Goal: Task Accomplishment & Management: Manage account settings

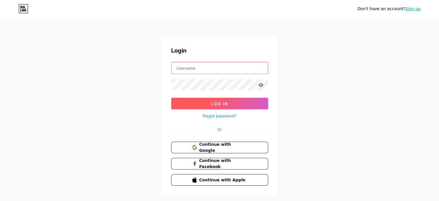
type input "[EMAIL_ADDRESS][DOMAIN_NAME]"
click at [234, 105] on button "Log In" at bounding box center [219, 104] width 97 height 12
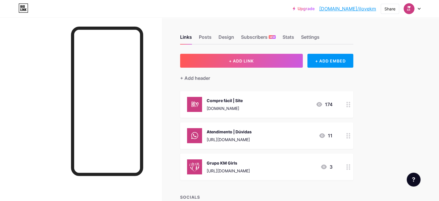
click at [350, 168] on icon at bounding box center [348, 166] width 4 height 5
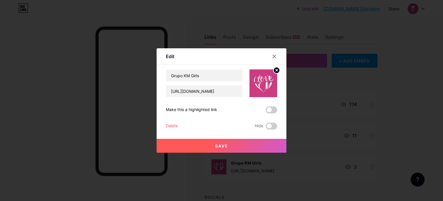
click at [173, 126] on div "Delete" at bounding box center [172, 125] width 12 height 7
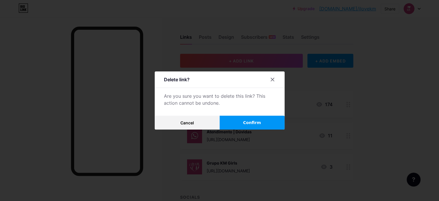
click at [257, 123] on span "Confirm" at bounding box center [252, 122] width 18 height 6
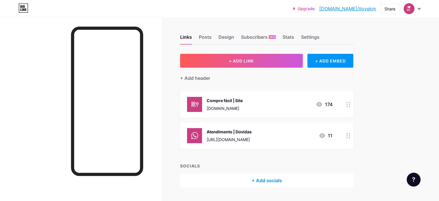
click at [243, 100] on div "Compre fácil | Site" at bounding box center [225, 100] width 36 height 6
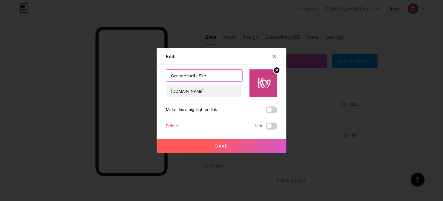
drag, startPoint x: 193, startPoint y: 75, endPoint x: 162, endPoint y: 76, distance: 31.2
click at [162, 76] on div "Edit Content YouTube Play YouTube video without leaving your page. ADD Vimeo Pl…" at bounding box center [222, 100] width 130 height 104
click at [183, 74] on input "| Site" at bounding box center [204, 76] width 76 height 12
paste input "Compre fácil"
drag, startPoint x: 172, startPoint y: 75, endPoint x: 167, endPoint y: 75, distance: 4.9
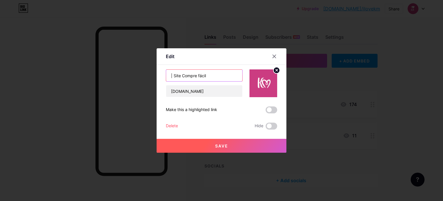
click at [167, 75] on input "| Site Compre fácil" at bounding box center [204, 76] width 76 height 12
click at [178, 75] on input "Site Compre fácil" at bounding box center [204, 76] width 76 height 12
click at [169, 75] on input "Site Compre fácil" at bounding box center [204, 76] width 76 height 12
click at [179, 75] on input "Site Compre fácil" at bounding box center [204, 76] width 76 height 12
click at [178, 75] on input "Site Compre fácil" at bounding box center [204, 76] width 76 height 12
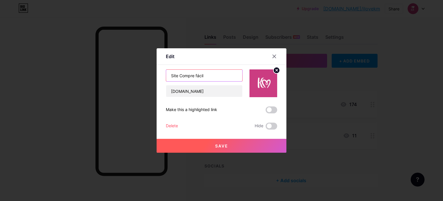
paste input "|"
click at [178, 75] on input "Site | Compre fácil" at bounding box center [204, 76] width 76 height 12
click at [209, 74] on input "Site | Compre fácil" at bounding box center [204, 76] width 76 height 12
type input "Site | Compre fácil"
click at [232, 146] on button "Save" at bounding box center [222, 146] width 130 height 14
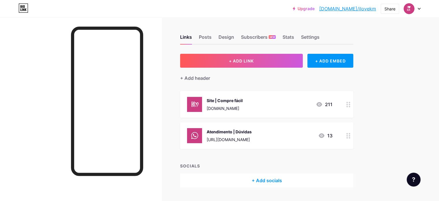
click at [252, 130] on div "Atendimento | Dúvidas" at bounding box center [229, 131] width 45 height 6
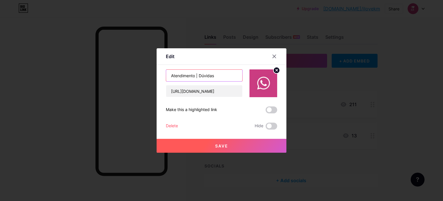
drag, startPoint x: 193, startPoint y: 74, endPoint x: 162, endPoint y: 74, distance: 30.9
click at [162, 74] on div "Edit Content YouTube Play YouTube video without leaving your page. ADD Vimeo Pl…" at bounding box center [222, 100] width 130 height 104
drag, startPoint x: 172, startPoint y: 74, endPoint x: 202, endPoint y: 74, distance: 29.7
click at [202, 74] on input "| Dúvidas" at bounding box center [204, 76] width 76 height 12
paste input "Atendimento"
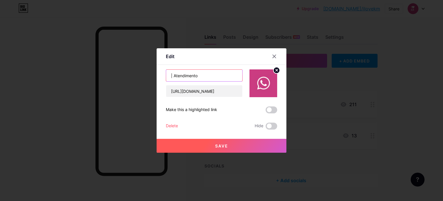
click at [169, 77] on input "| Atendimento" at bounding box center [204, 76] width 76 height 12
type input "WhatsApp | Atendimento"
click at [239, 145] on button "Save" at bounding box center [222, 146] width 130 height 14
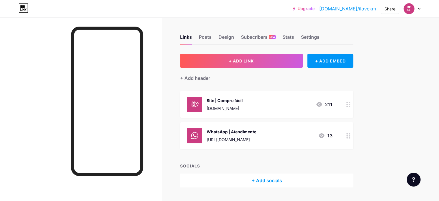
click at [377, 121] on div "Links Posts Design Subscribers NEW Stats Settings + ADD LINK + ADD EMBED + Add …" at bounding box center [188, 116] width 377 height 199
